Goal: Task Accomplishment & Management: Manage account settings

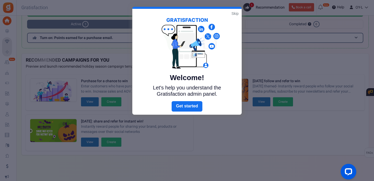
click at [234, 13] on link "Skip" at bounding box center [235, 13] width 7 height 5
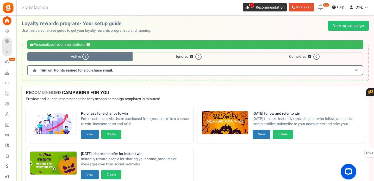
click at [248, 4] on span "1" at bounding box center [247, 7] width 8 height 8
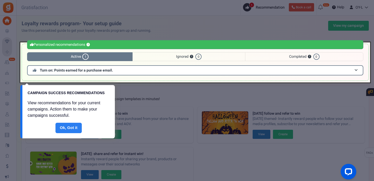
click at [67, 129] on link "Done" at bounding box center [68, 128] width 27 height 10
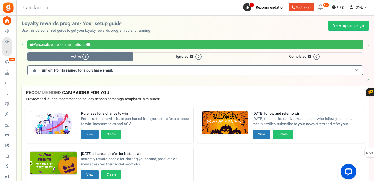
click at [81, 55] on span "Active 1" at bounding box center [80, 56] width 106 height 9
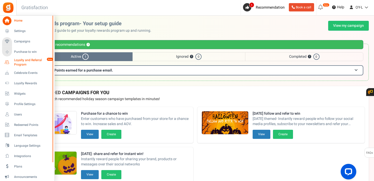
click at [11, 61] on link "Loyalty and Referral Program New" at bounding box center [27, 62] width 50 height 9
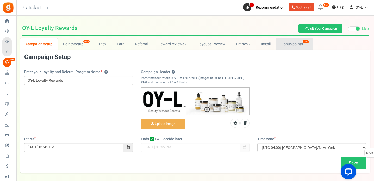
click at [302, 45] on link "Bonus points New" at bounding box center [294, 44] width 37 height 12
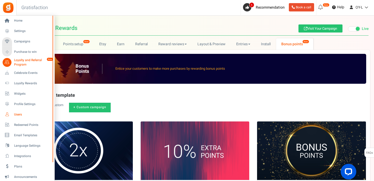
click at [15, 115] on span "Users" at bounding box center [32, 115] width 36 height 4
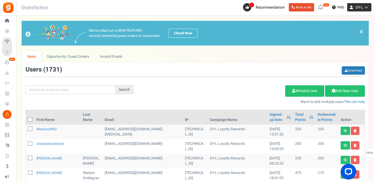
click at [360, 7] on span "OY-L" at bounding box center [360, 7] width 8 height 5
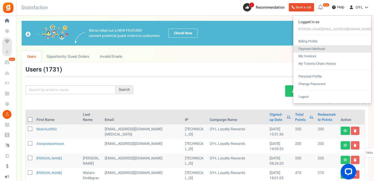
click at [340, 48] on link "Payment Methods" at bounding box center [332, 49] width 78 height 8
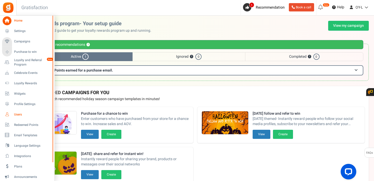
click at [20, 113] on span "Users" at bounding box center [32, 115] width 36 height 4
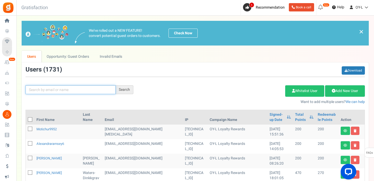
click at [66, 87] on input "text" at bounding box center [71, 89] width 90 height 9
type input "lisa juliar"
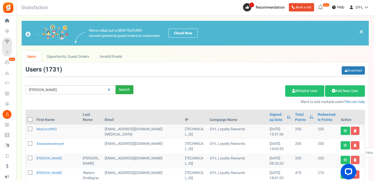
click at [128, 89] on div "Search" at bounding box center [125, 89] width 18 height 9
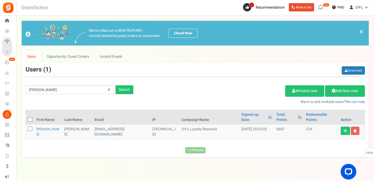
click at [30, 128] on icon at bounding box center [30, 129] width 3 height 3
click at [26, 128] on input "checkbox" at bounding box center [24, 129] width 3 height 3
checkbox input "true"
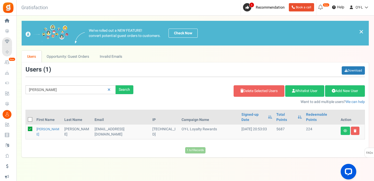
click at [130, 133] on div "First Name Last Name Email IP Campaign Name Signed-up Date Permissions Learn mo…" at bounding box center [195, 127] width 339 height 35
click at [345, 129] on icon at bounding box center [346, 130] width 4 height 3
